Goal: Transaction & Acquisition: Purchase product/service

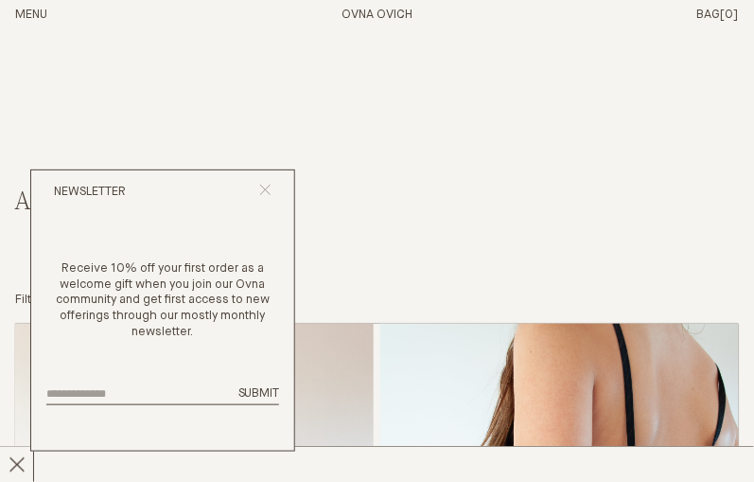
click at [268, 191] on icon "Close popup" at bounding box center [265, 190] width 12 height 12
click at [265, 195] on icon "Close popup" at bounding box center [265, 190] width 12 height 12
click at [269, 186] on line "Close popup" at bounding box center [265, 190] width 10 height 10
click at [36, 14] on button "Menu" at bounding box center [31, 16] width 32 height 16
click at [267, 200] on button "Close popup" at bounding box center [265, 193] width 12 height 18
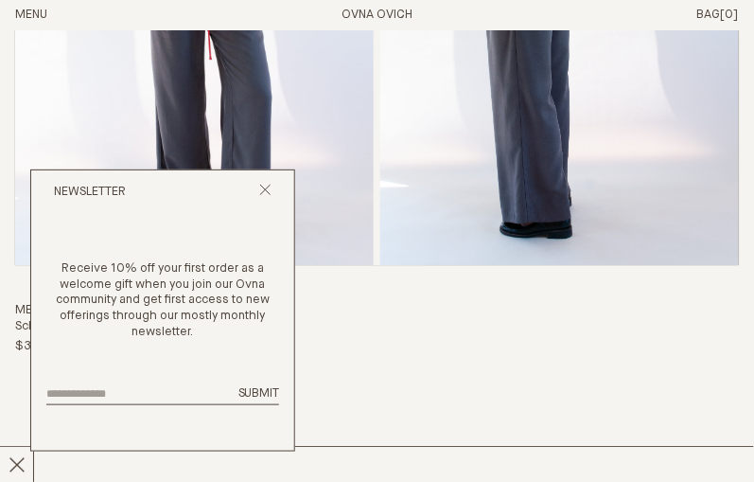
scroll to position [3404, 0]
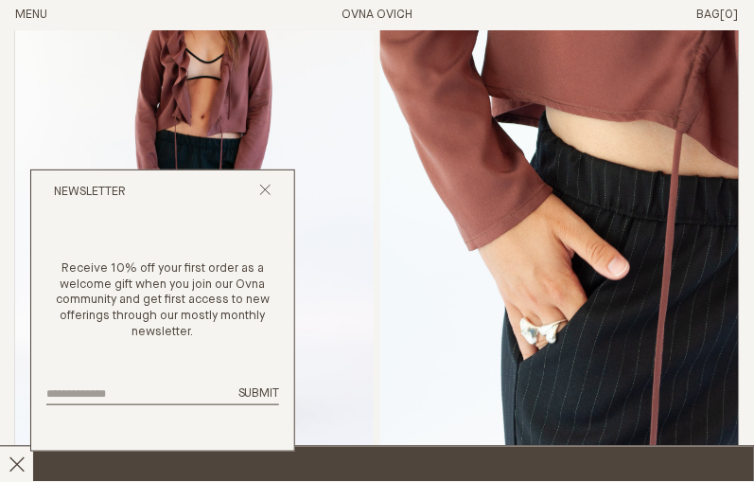
click at [520, 475] on span "Chapter 22 - Less But Better Is Now Here x" at bounding box center [700, 463] width 1400 height 27
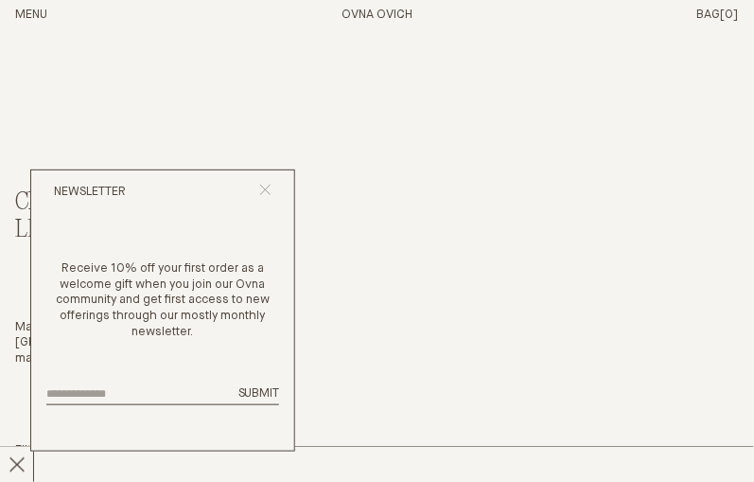
click at [268, 192] on icon "Close popup" at bounding box center [265, 190] width 12 height 12
click at [154, 395] on input "email" at bounding box center [136, 394] width 181 height 12
click at [18, 456] on icon at bounding box center [17, 464] width 17 height 17
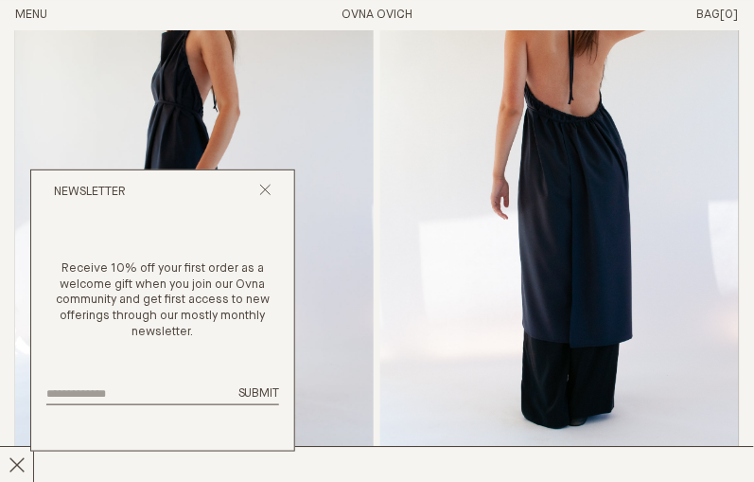
scroll to position [562, 0]
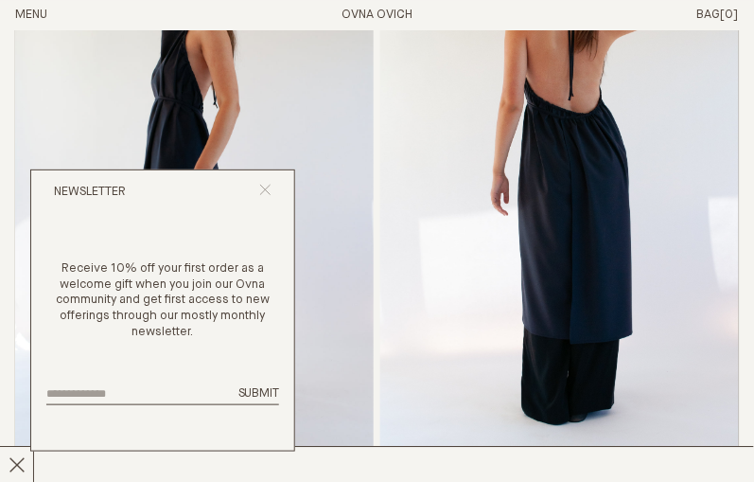
click at [267, 192] on icon "Close popup" at bounding box center [265, 190] width 12 height 12
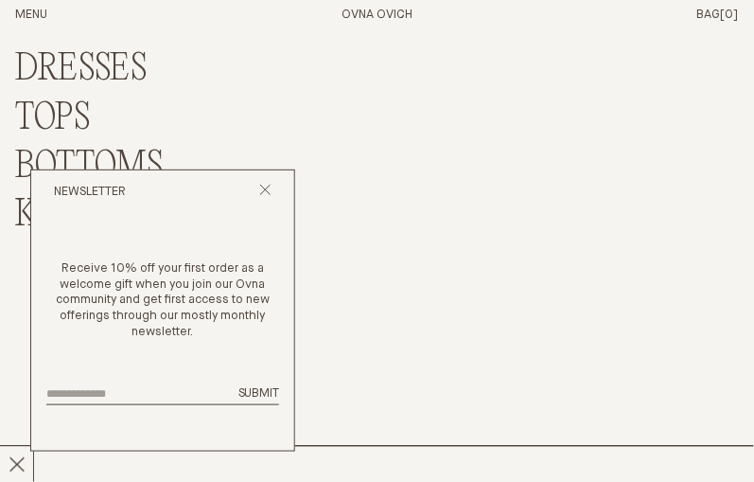
scroll to position [11722, 0]
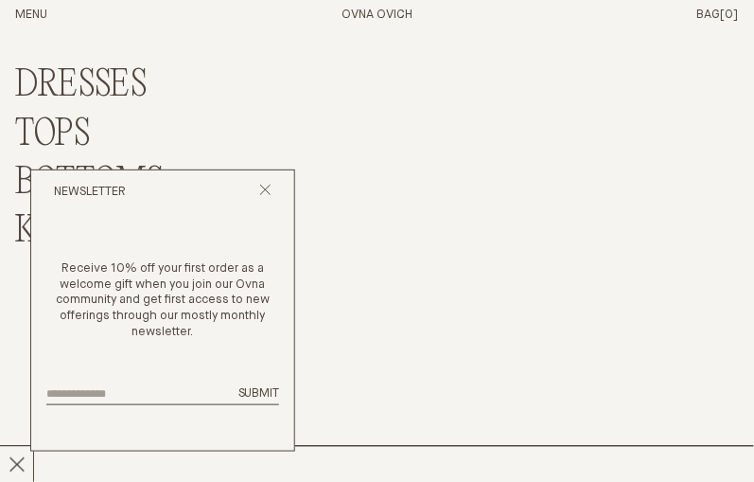
click at [85, 81] on link "DRESSES" at bounding box center [81, 85] width 132 height 41
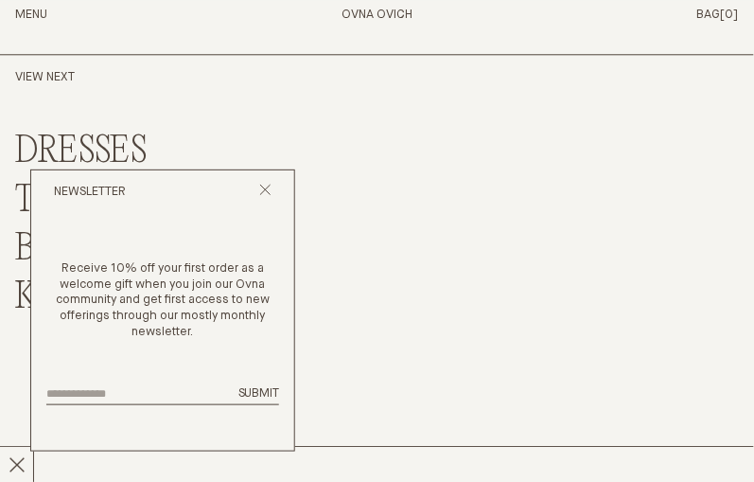
scroll to position [7164, 0]
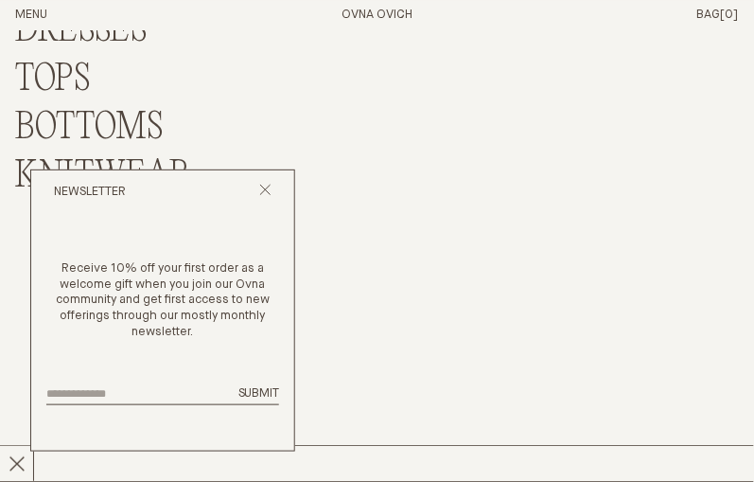
click at [48, 64] on link "TOPS" at bounding box center [53, 80] width 76 height 41
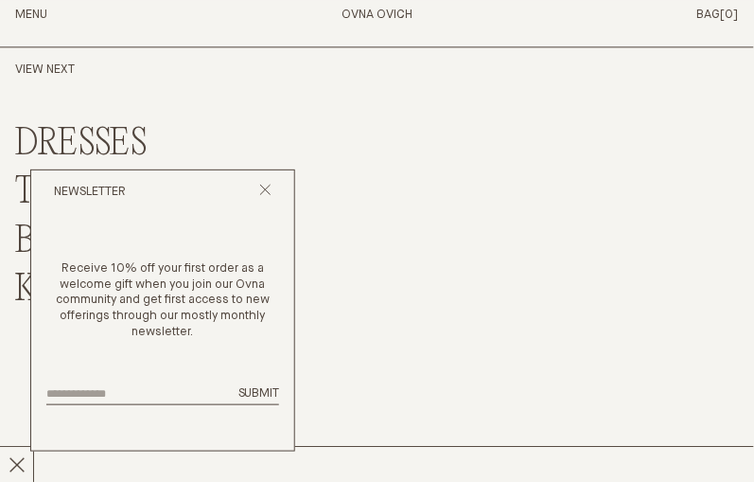
scroll to position [12398, 0]
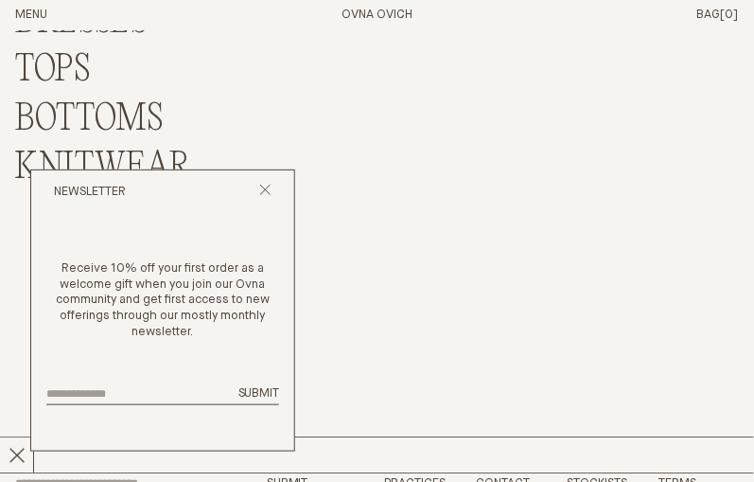
click at [110, 113] on link "BOTTOMS" at bounding box center [89, 119] width 149 height 41
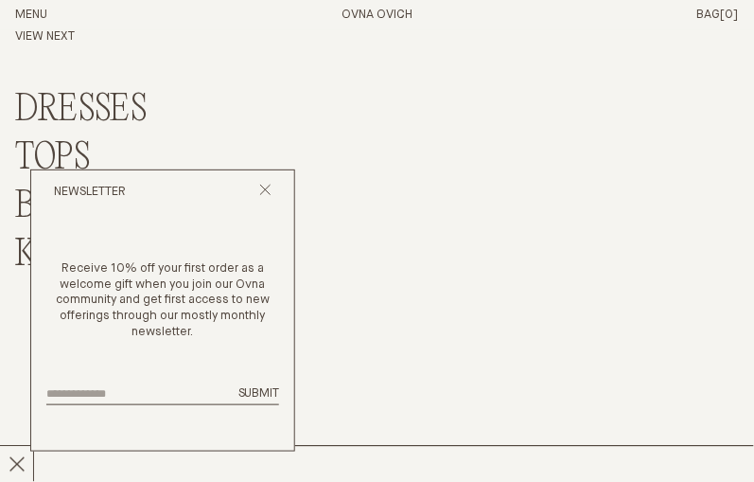
scroll to position [7912, 0]
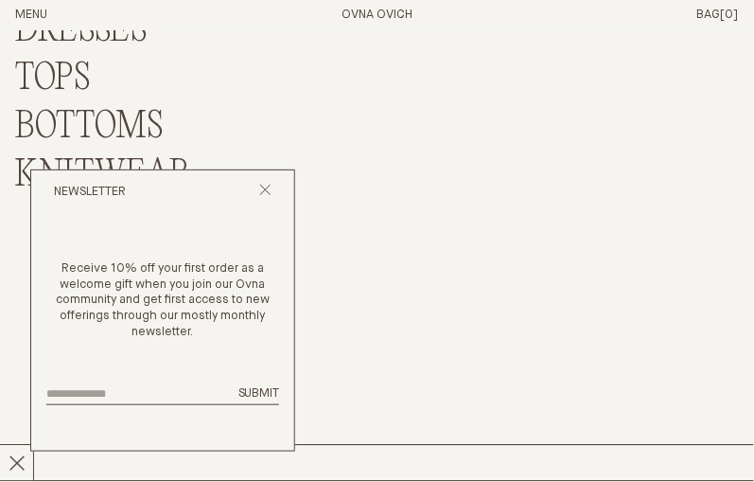
click at [131, 164] on link "KNITWEAR" at bounding box center [102, 176] width 175 height 41
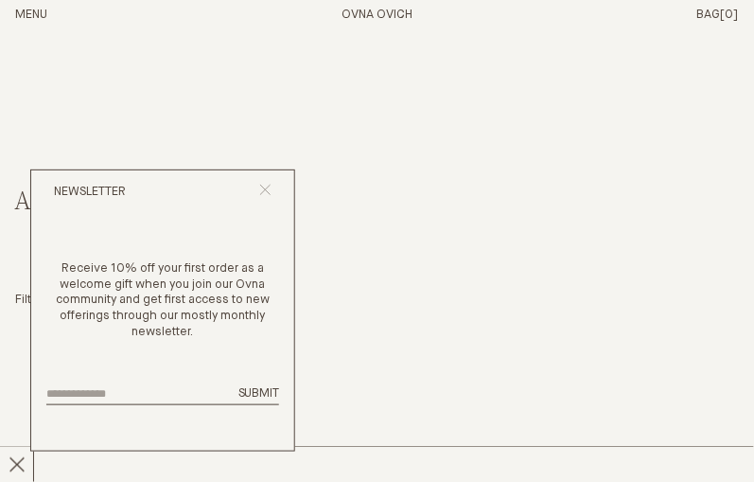
click at [261, 191] on icon "Close popup" at bounding box center [265, 190] width 12 height 12
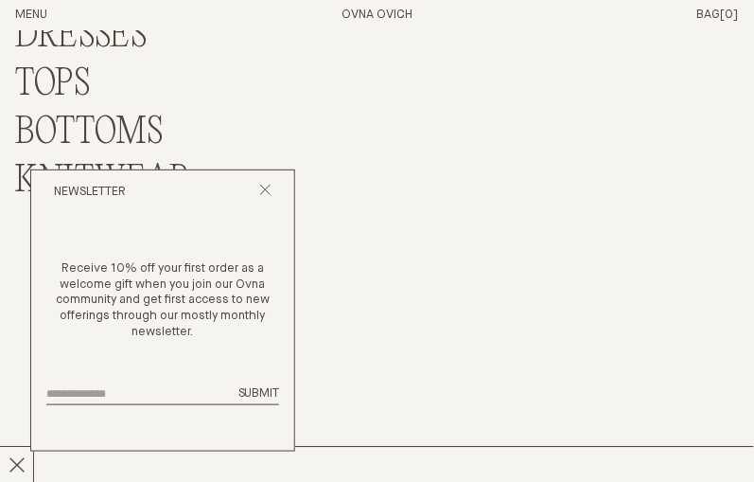
scroll to position [549, 0]
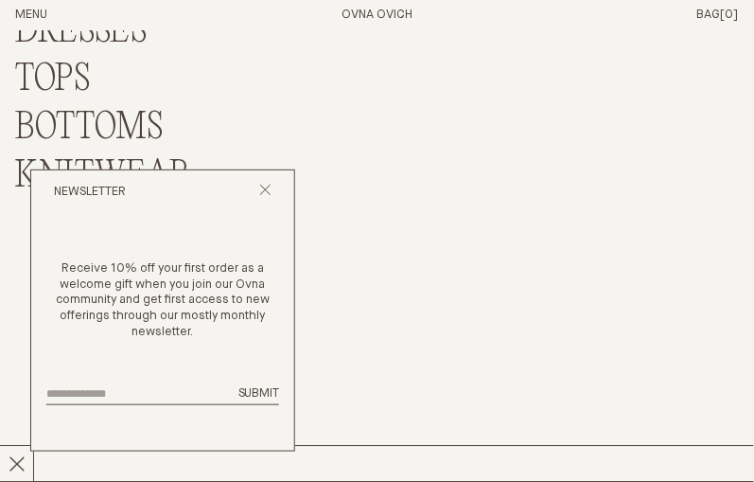
click at [60, 127] on link "BOTTOMS" at bounding box center [89, 128] width 149 height 41
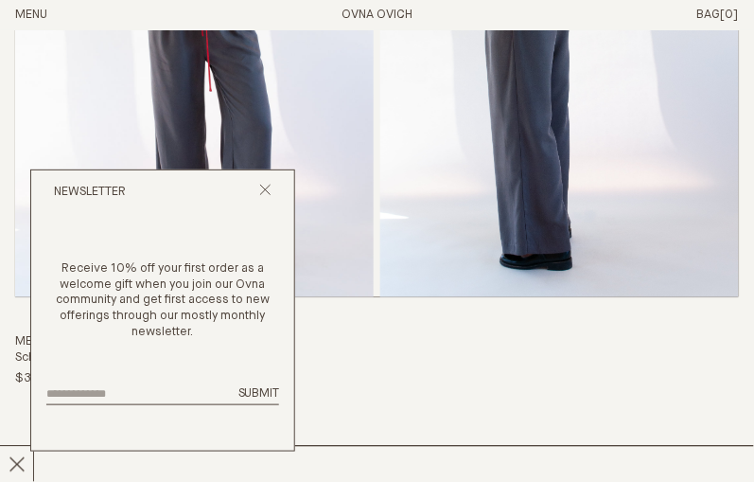
scroll to position [1307, 0]
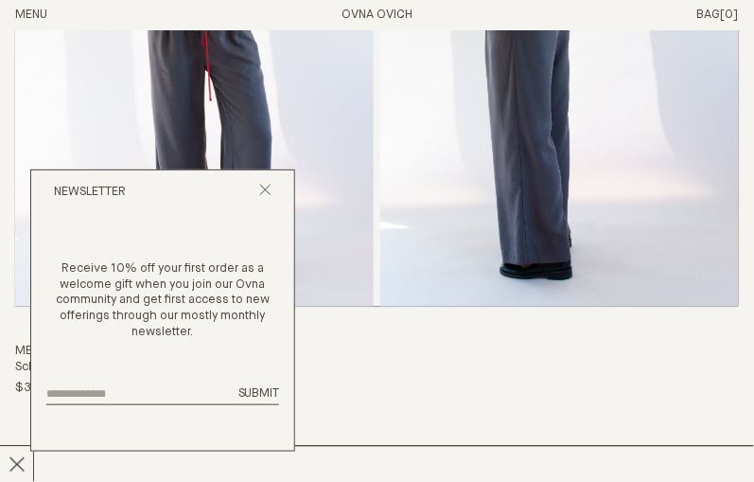
click at [521, 165] on img "Me Trouser" at bounding box center [559, 34] width 359 height 543
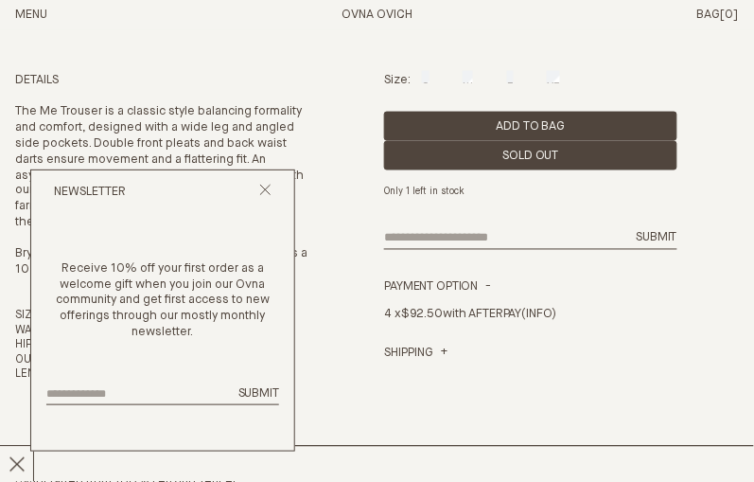
scroll to position [351, 0]
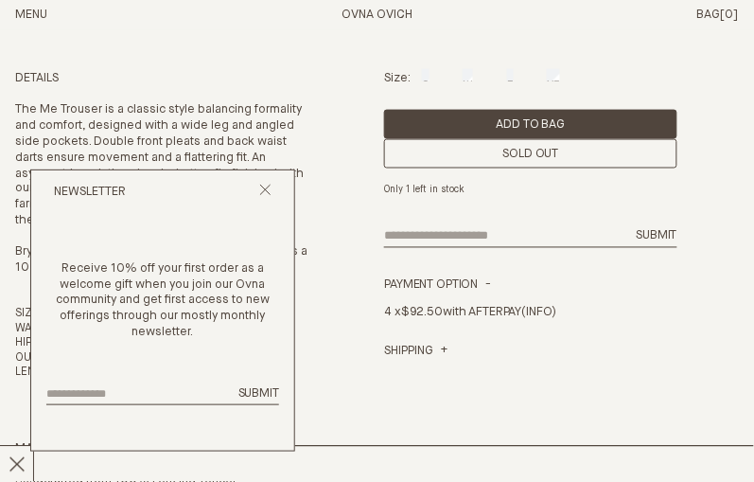
click at [432, 77] on div "Size: S M L XL" at bounding box center [530, 79] width 292 height 16
click at [269, 185] on icon "Close popup" at bounding box center [265, 190] width 12 height 12
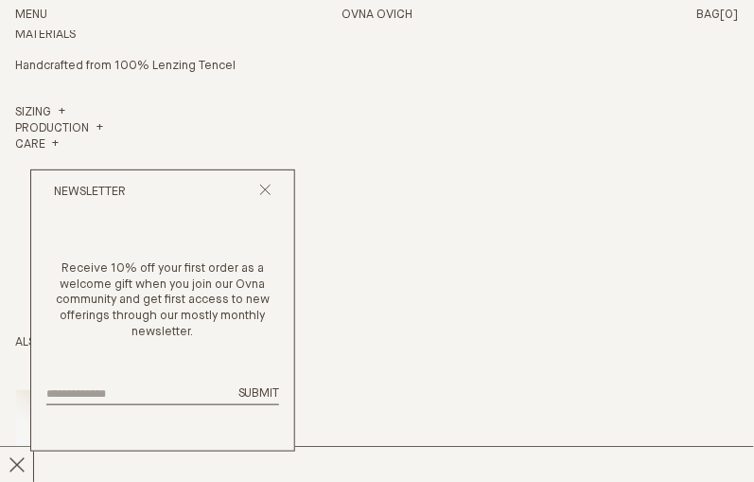
scroll to position [762, 0]
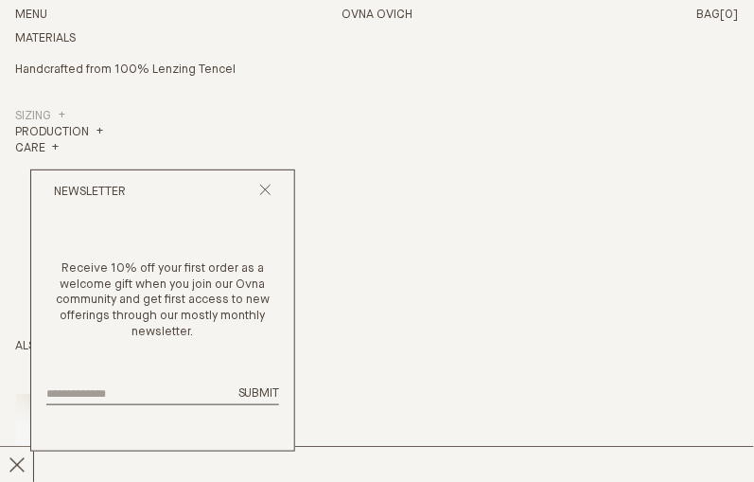
click at [65, 109] on link "Sizing" at bounding box center [40, 117] width 50 height 16
click at [271, 186] on icon "Close popup" at bounding box center [265, 190] width 12 height 12
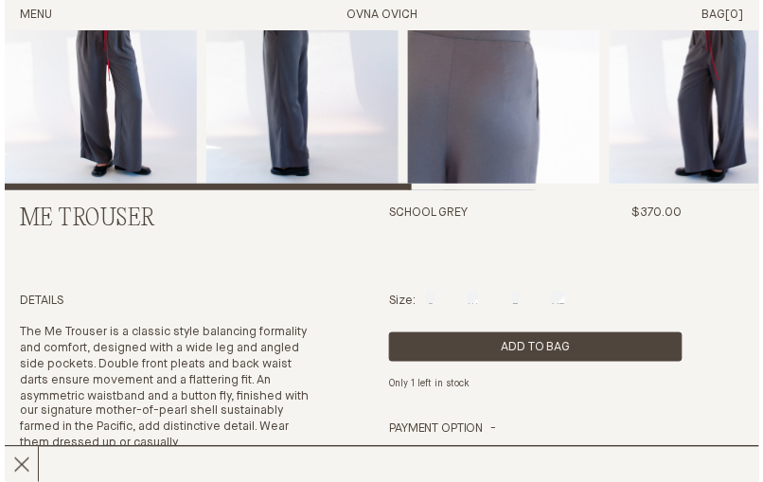
scroll to position [130, 0]
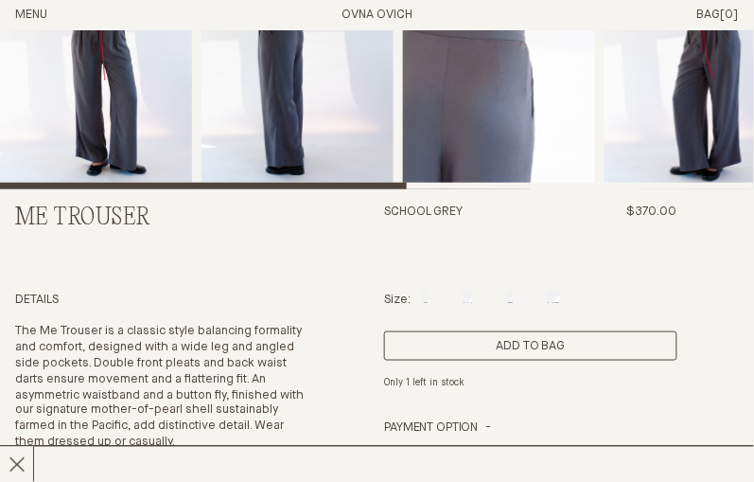
click at [448, 351] on button "Add to Bag" at bounding box center [530, 345] width 292 height 29
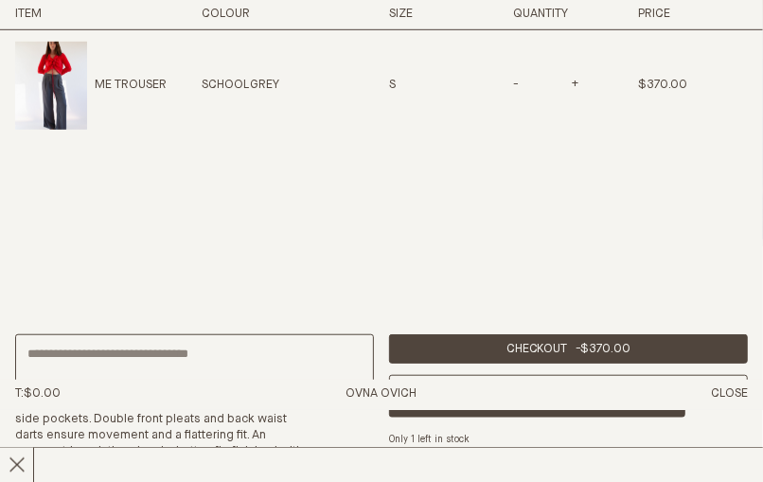
scroll to position [509, 0]
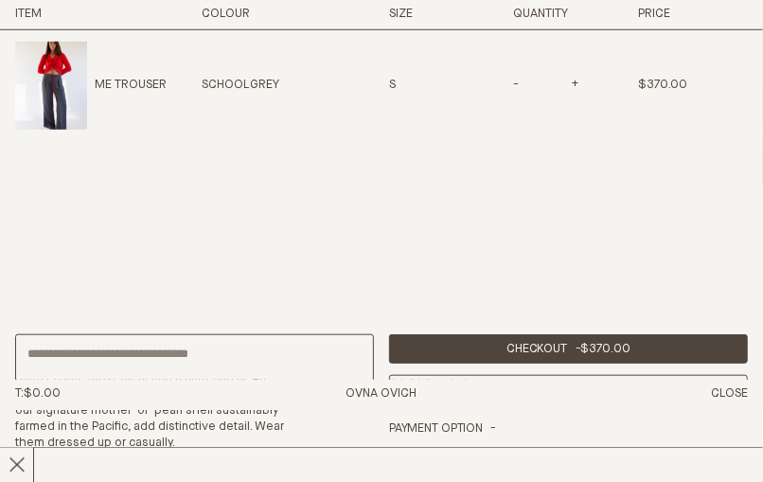
click at [475, 297] on div "Total Checkout - $370.00 Continue Shopping" at bounding box center [381, 370] width 763 height 187
click at [322, 380] on header "OVNA OVICH Menu T: $0.00 Shop About Story Materials Practices Journal Search Lo…" at bounding box center [381, 395] width 763 height 30
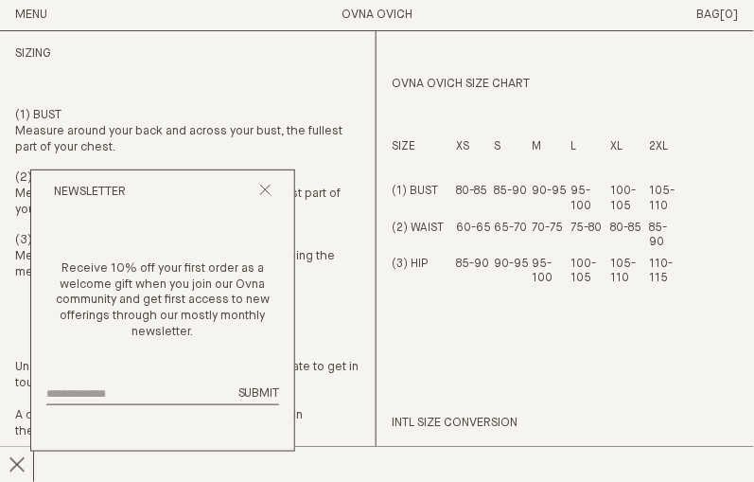
click at [271, 203] on div "Newsletter" at bounding box center [162, 192] width 263 height 45
click at [264, 191] on line "Close popup" at bounding box center [265, 190] width 10 height 10
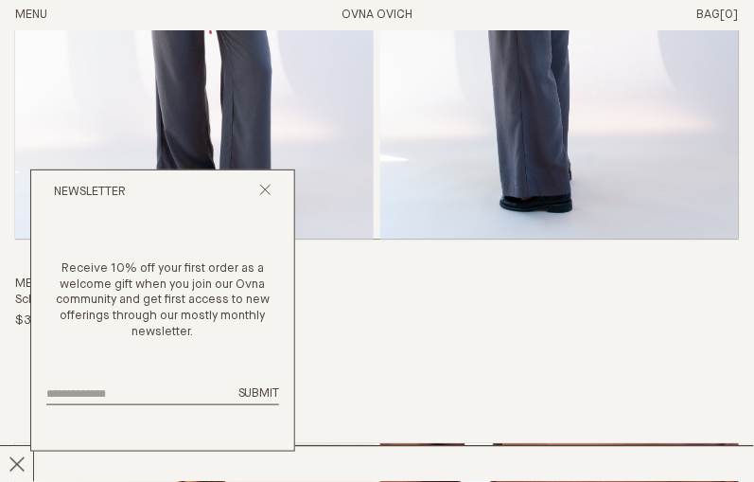
scroll to position [1351, 0]
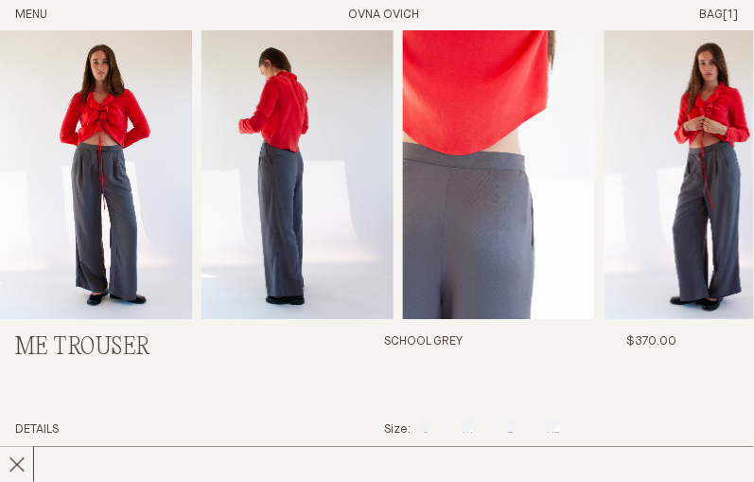
click at [496, 402] on div "School Grey $370.00" at bounding box center [530, 370] width 292 height 73
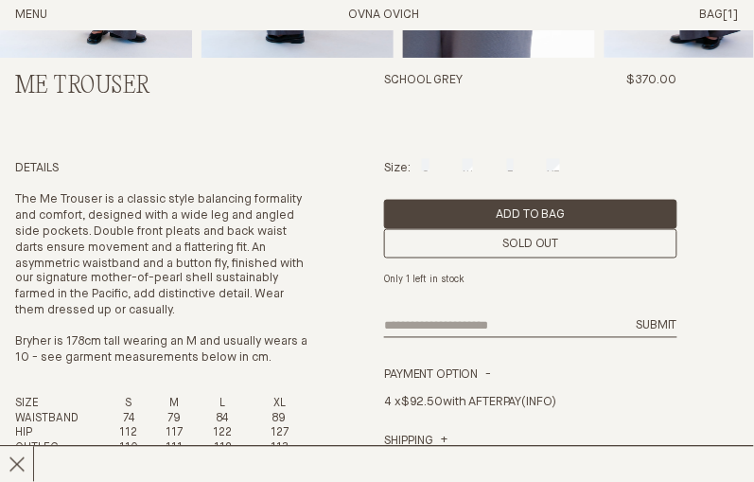
scroll to position [281, 0]
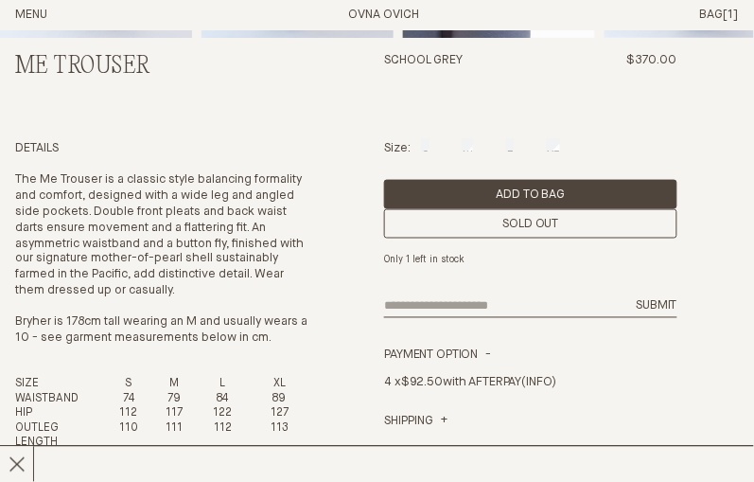
click at [508, 150] on div "Size: S M L XL" at bounding box center [530, 149] width 292 height 16
click at [31, 14] on button "Menu" at bounding box center [31, 16] width 32 height 16
click at [37, 13] on button "Menu" at bounding box center [31, 16] width 32 height 16
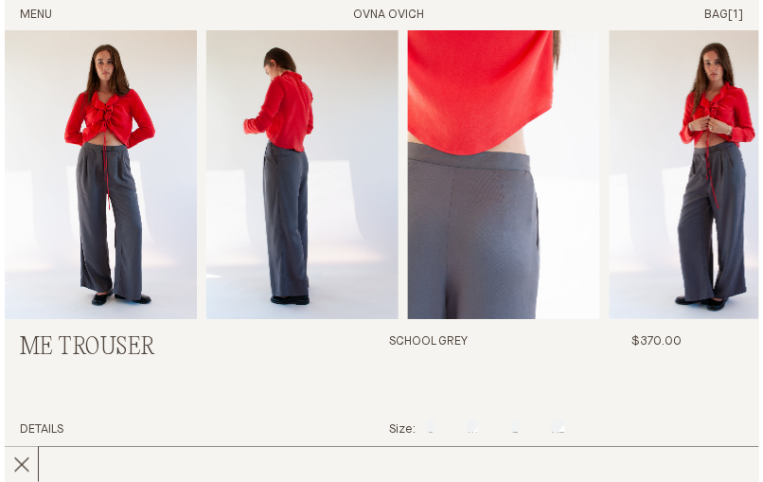
scroll to position [0, 0]
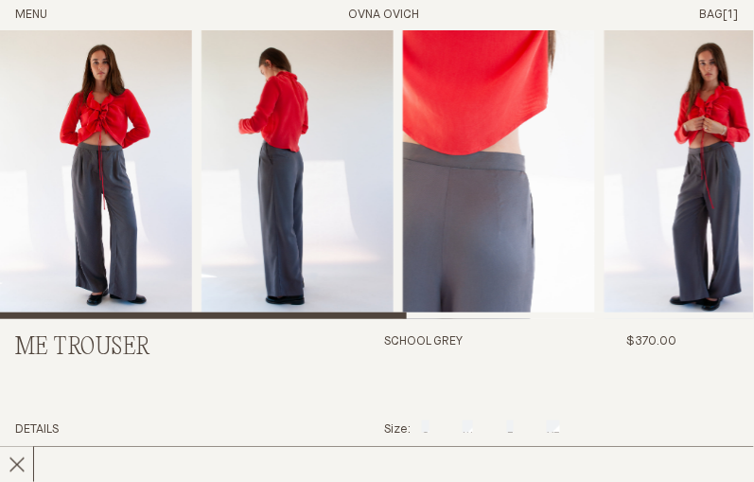
click at [32, 13] on button "Menu" at bounding box center [31, 16] width 32 height 16
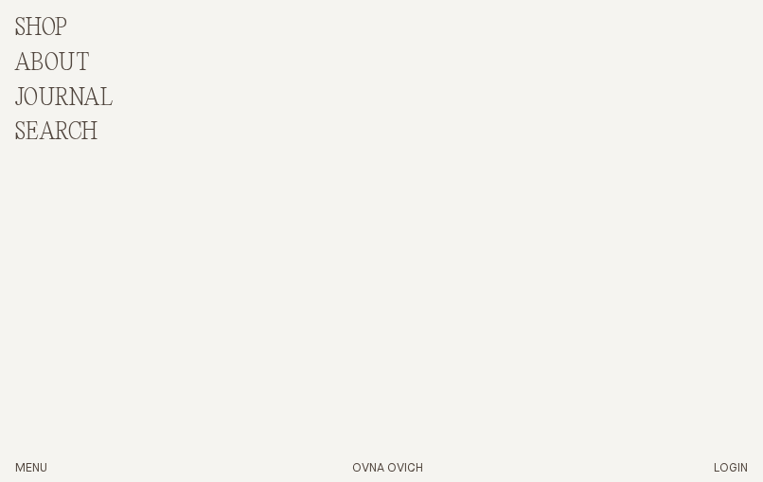
click at [40, 39] on p "Shop" at bounding box center [41, 28] width 53 height 27
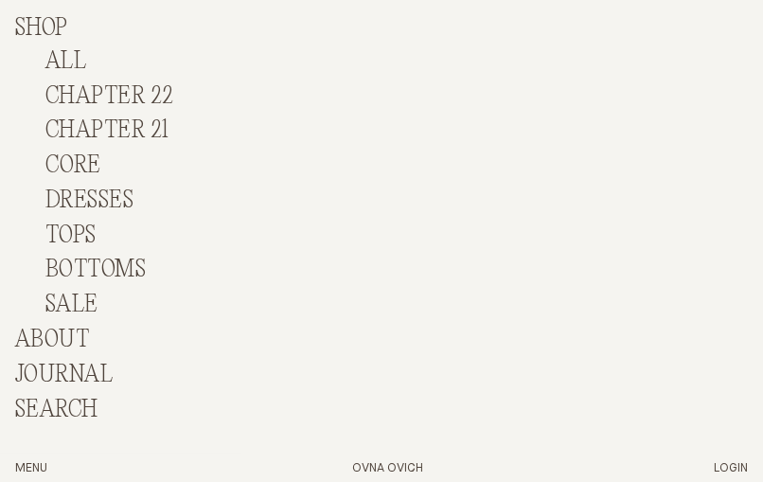
click at [85, 272] on link "BOTTOMS" at bounding box center [95, 269] width 100 height 26
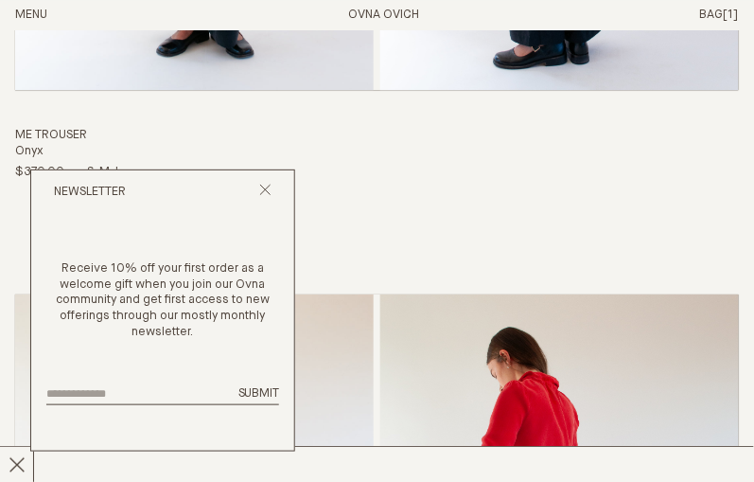
scroll to position [800, 0]
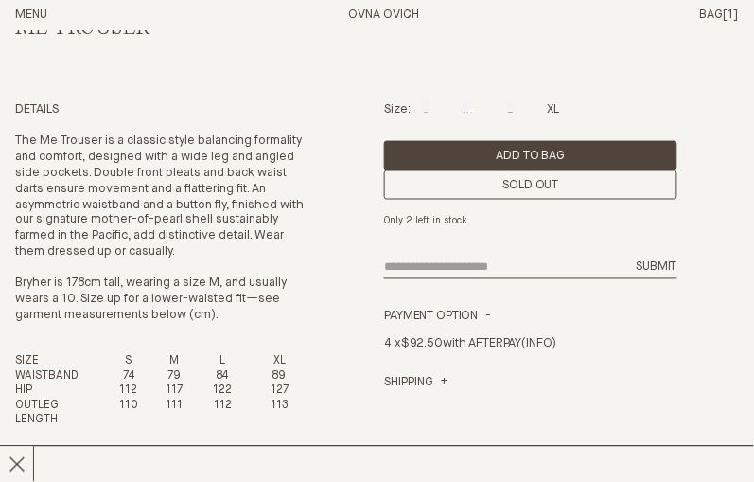
scroll to position [324, 0]
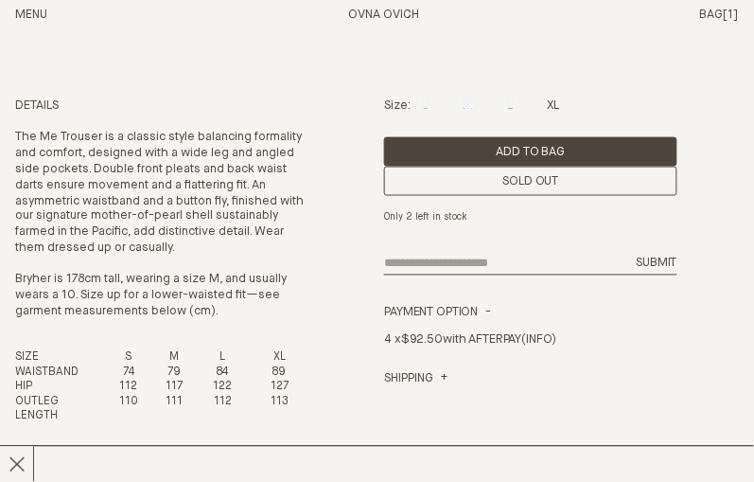
click at [726, 10] on span "[1]" at bounding box center [731, 15] width 15 height 12
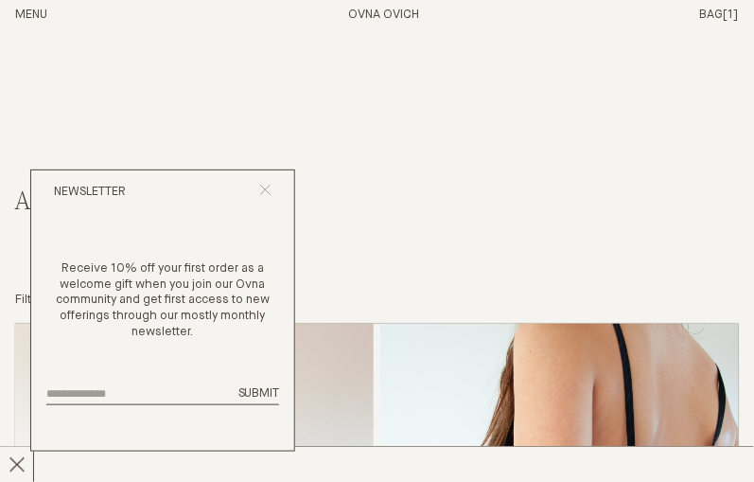
click at [264, 194] on icon "Close popup" at bounding box center [265, 190] width 12 height 12
click at [34, 12] on button "Menu" at bounding box center [31, 16] width 32 height 16
click at [268, 191] on icon "Close popup" at bounding box center [265, 190] width 12 height 12
click at [24, 10] on button "Menu" at bounding box center [31, 16] width 32 height 16
click at [264, 188] on icon "Close popup" at bounding box center [265, 190] width 12 height 12
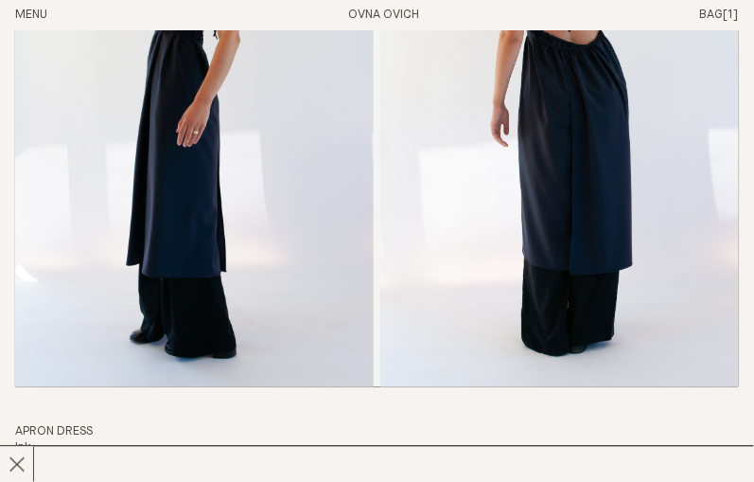
scroll to position [1210, 0]
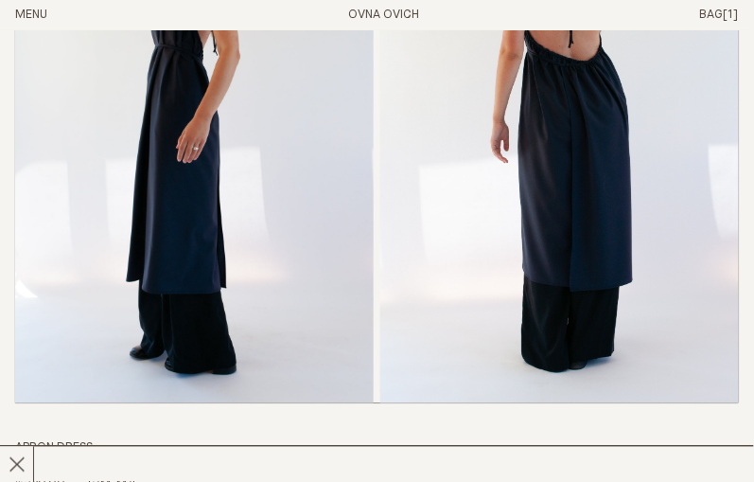
click at [26, 8] on button "Menu" at bounding box center [31, 16] width 32 height 16
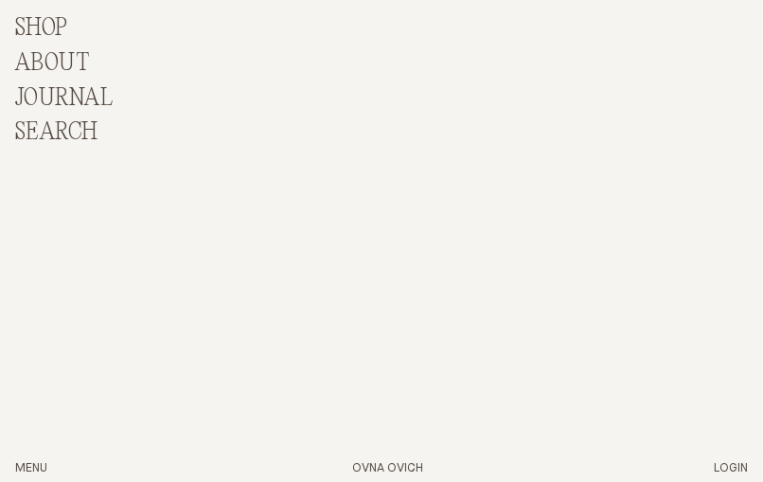
scroll to position [1669, 0]
click at [39, 33] on p "Shop" at bounding box center [41, 28] width 53 height 27
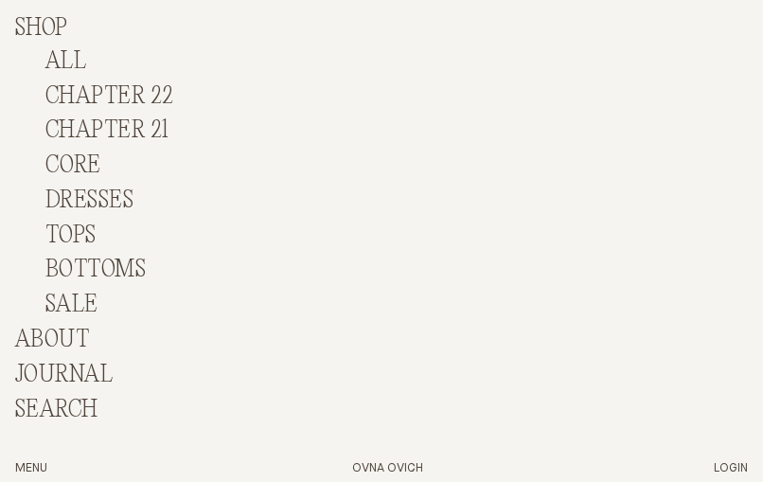
click at [76, 269] on link "BOTTOMS" at bounding box center [95, 269] width 100 height 26
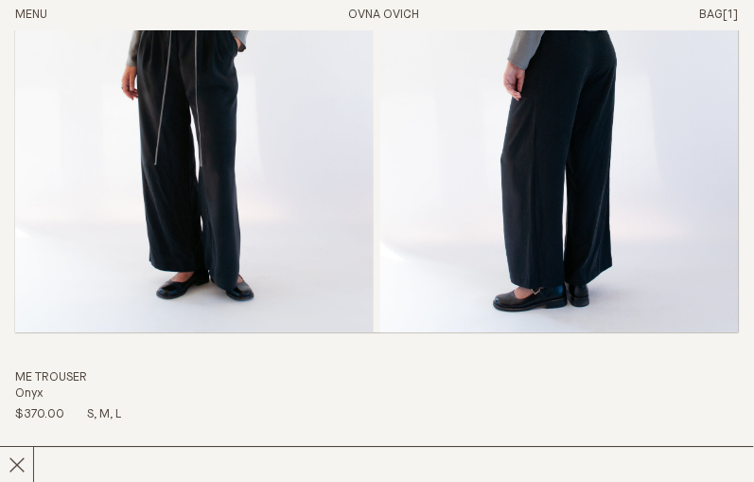
scroll to position [520, 0]
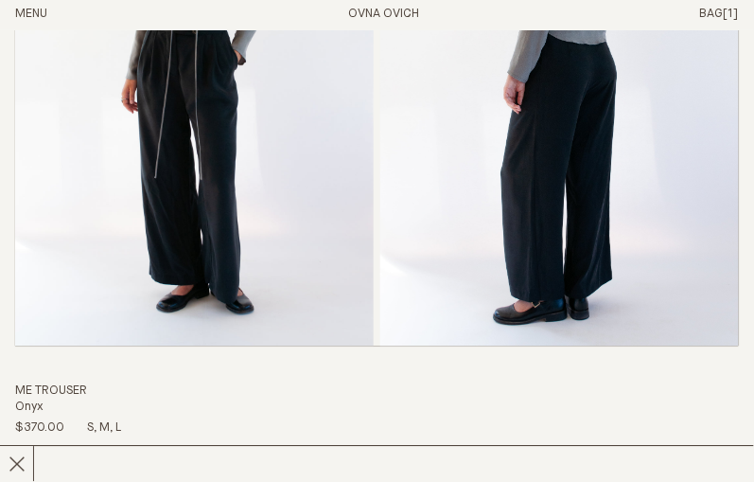
click at [230, 93] on img "Me Trouser" at bounding box center [194, 75] width 359 height 543
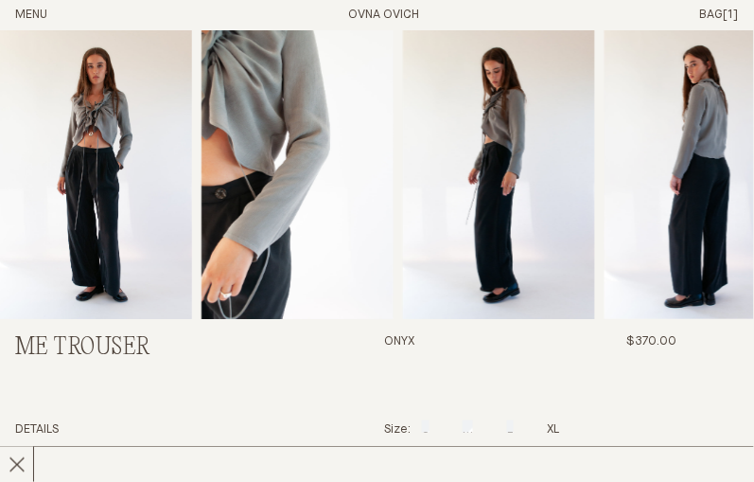
click at [498, 291] on img at bounding box center [499, 174] width 192 height 289
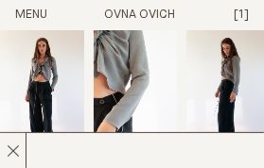
click at [225, 63] on img at bounding box center [228, 93] width 84 height 127
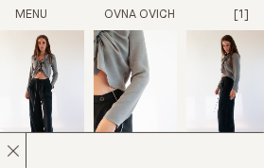
scroll to position [1, 0]
